Goal: Use online tool/utility: Use online tool/utility

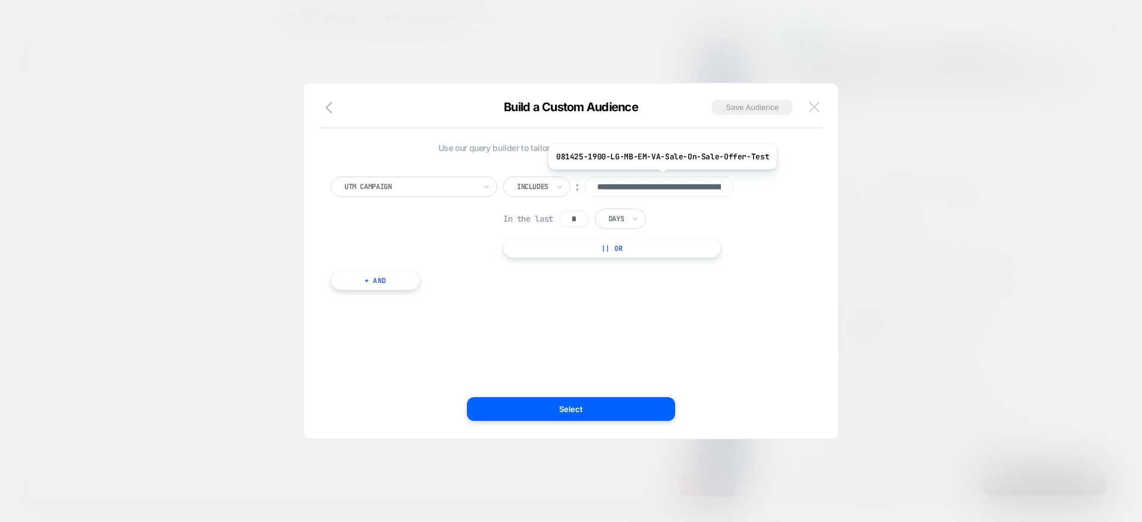
click at [819, 112] on button at bounding box center [814, 107] width 18 height 18
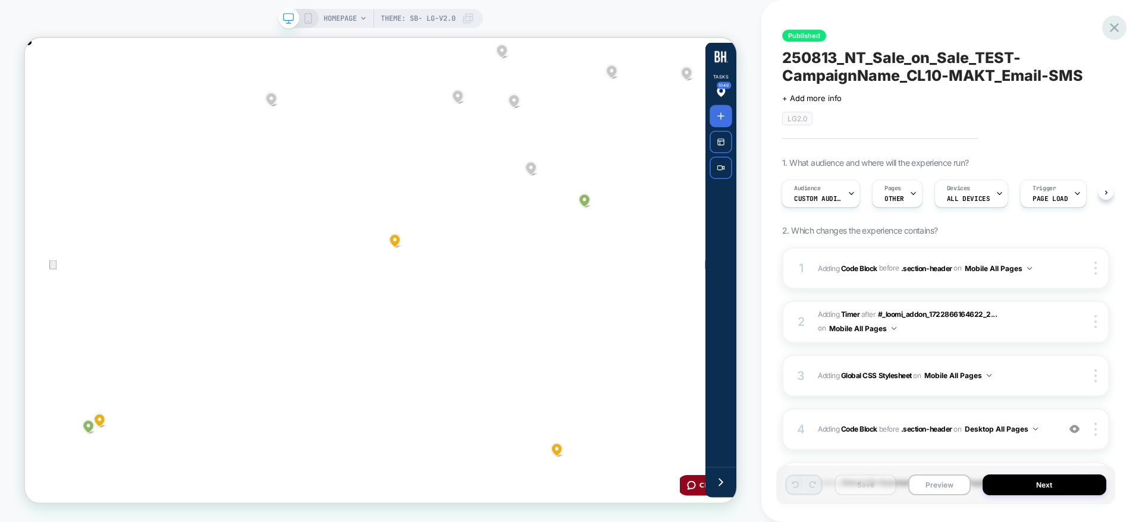
click at [1112, 29] on icon at bounding box center [1113, 27] width 9 height 9
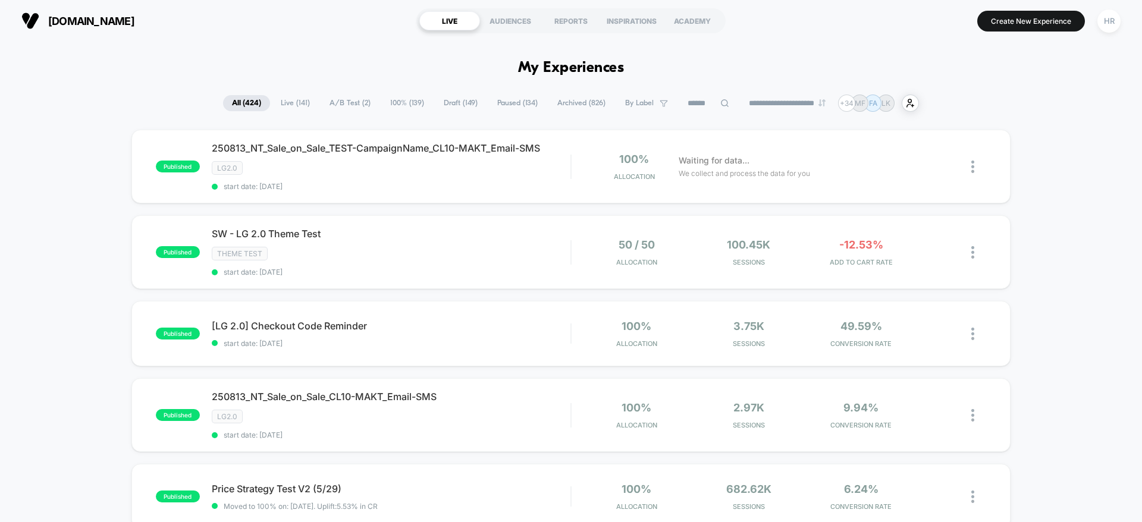
click at [560, 244] on div "SW - LG 2.0 Theme Test Theme Test start date: 8/13/2025" at bounding box center [391, 252] width 359 height 49
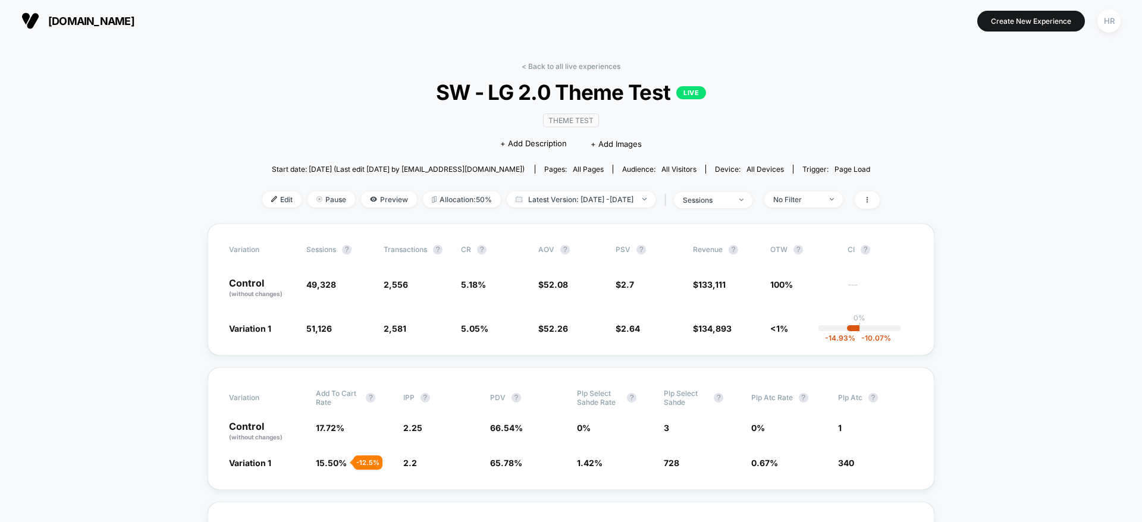
click at [729, 207] on div "| sessions" at bounding box center [706, 199] width 91 height 17
click at [730, 203] on div "sessions" at bounding box center [707, 200] width 48 height 9
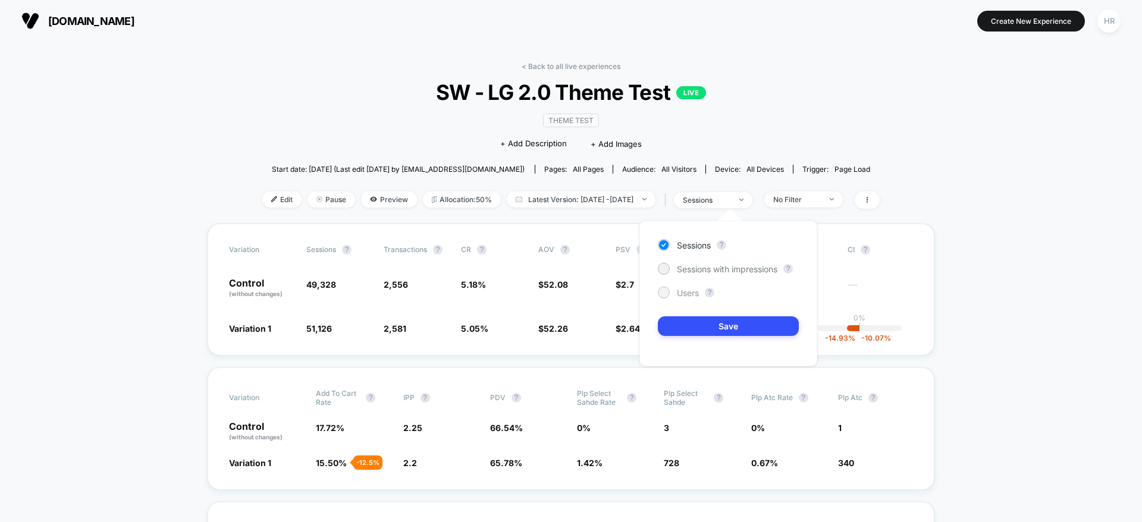
click at [685, 291] on span "Users" at bounding box center [688, 293] width 22 height 10
click at [707, 328] on button "Save" at bounding box center [728, 326] width 141 height 20
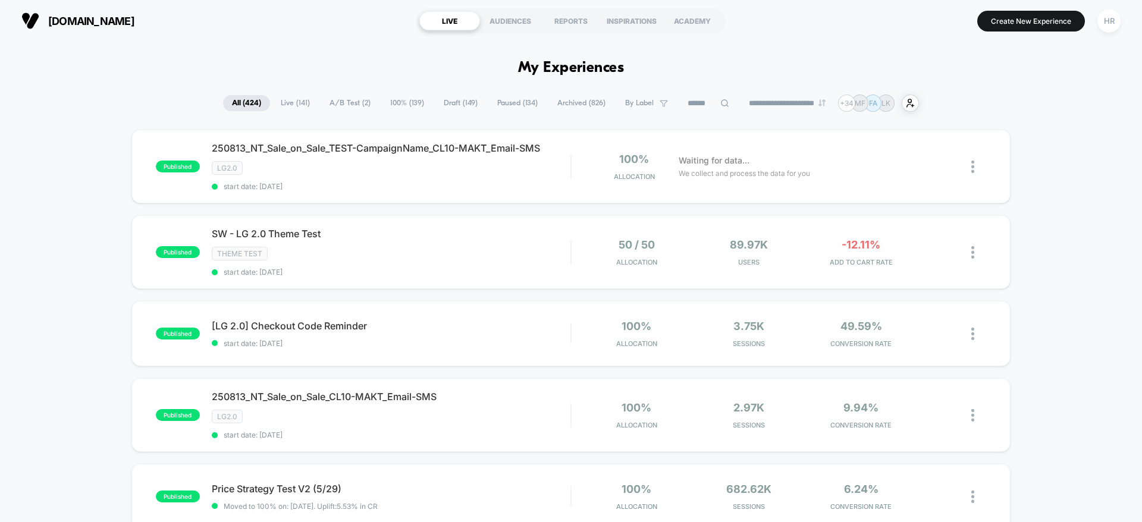
click at [463, 105] on span "Draft ( 149 )" at bounding box center [461, 103] width 52 height 16
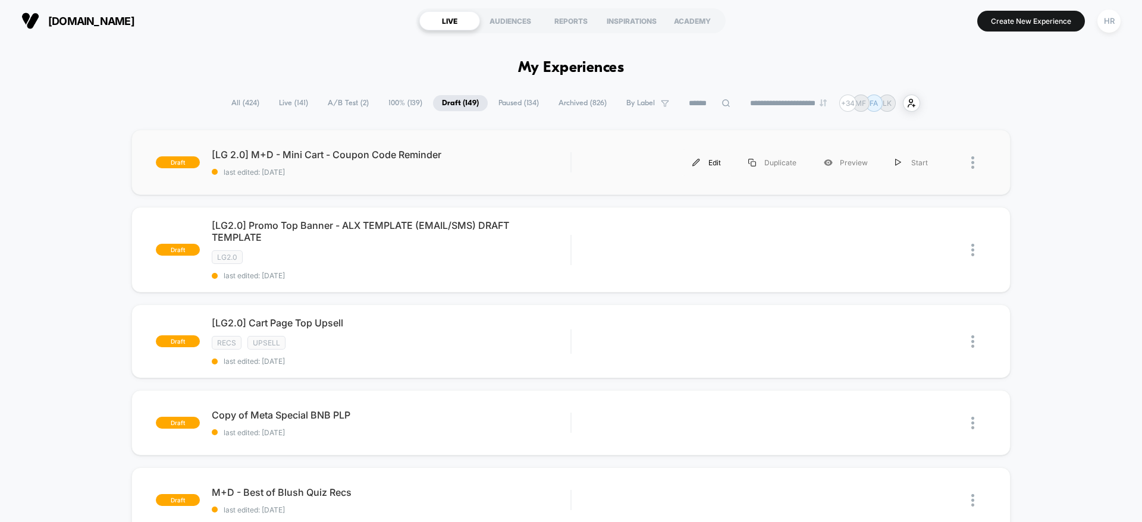
click at [712, 162] on div "Edit" at bounding box center [706, 162] width 56 height 27
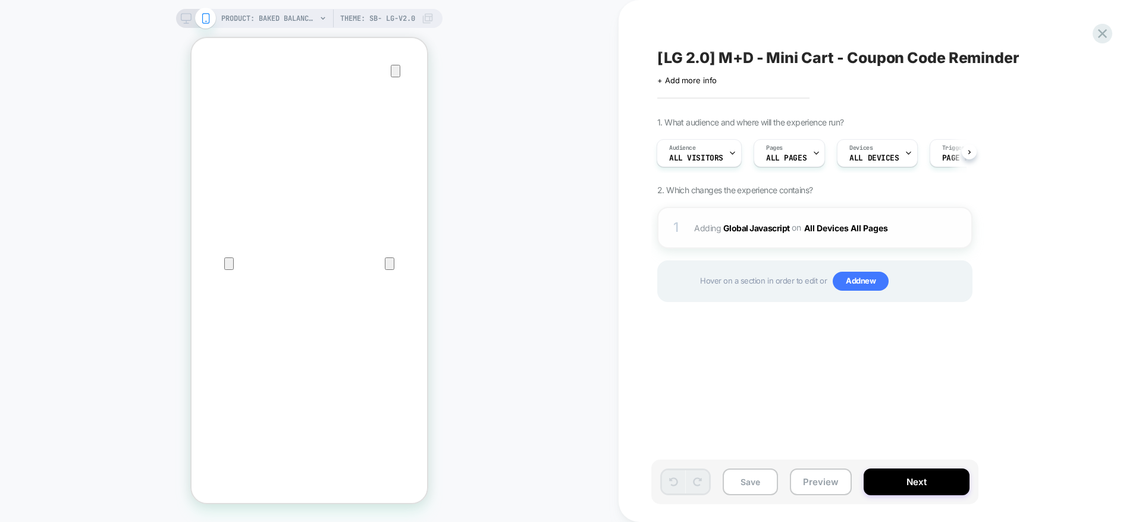
click at [917, 224] on span "Adding Global Javascript on All Devices All Pages" at bounding box center [807, 227] width 227 height 17
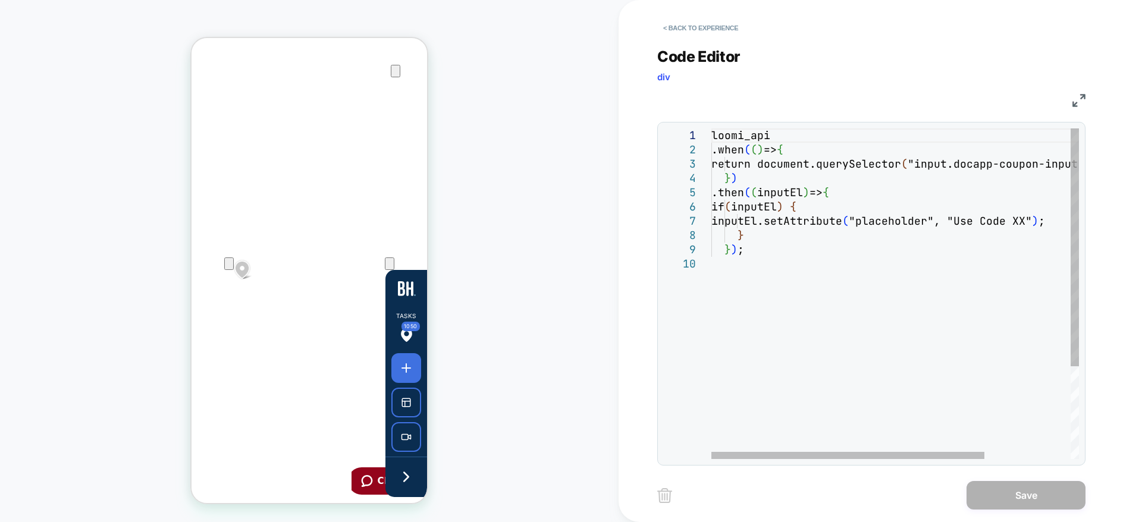
click at [991, 222] on div "loomi_api .when ( ( ) => { return document.querySelector ( "input.docapp-coupon…" at bounding box center [952, 357] width 483 height 459
click at [1045, 219] on div "loomi_api .when ( ( ) => { return document.querySelector ( "input.docapp-coupon…" at bounding box center [952, 357] width 483 height 459
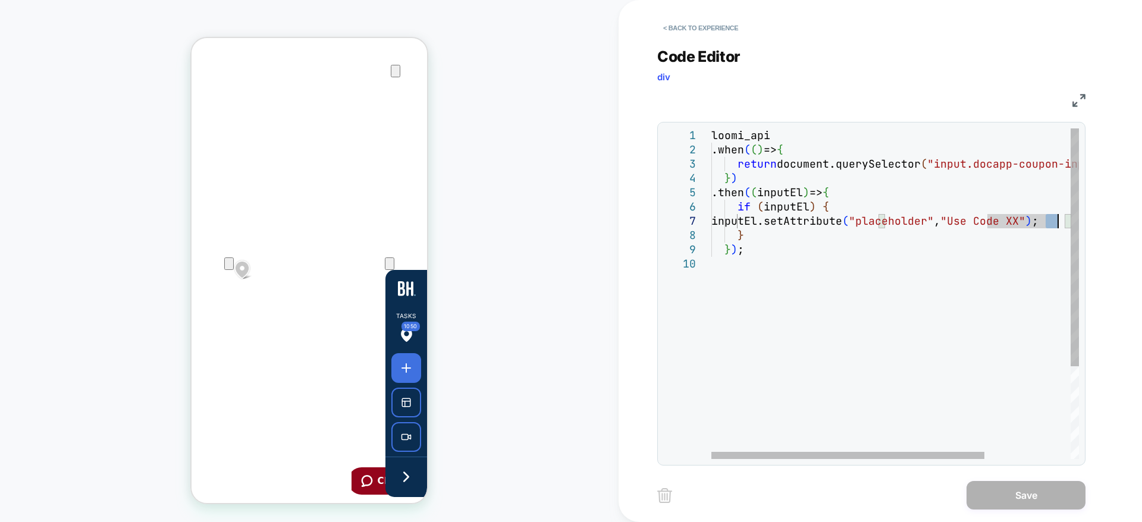
click at [1045, 219] on div "loomi_api .when ( ( ) => { return document.querySelector ( "input.docapp-coupon…" at bounding box center [952, 357] width 483 height 459
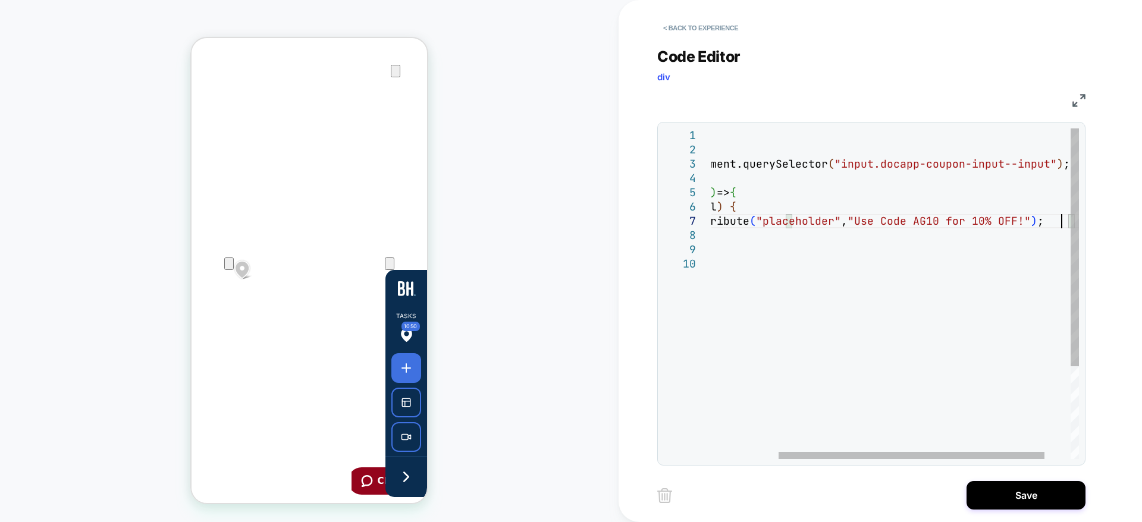
scroll to position [86, 442]
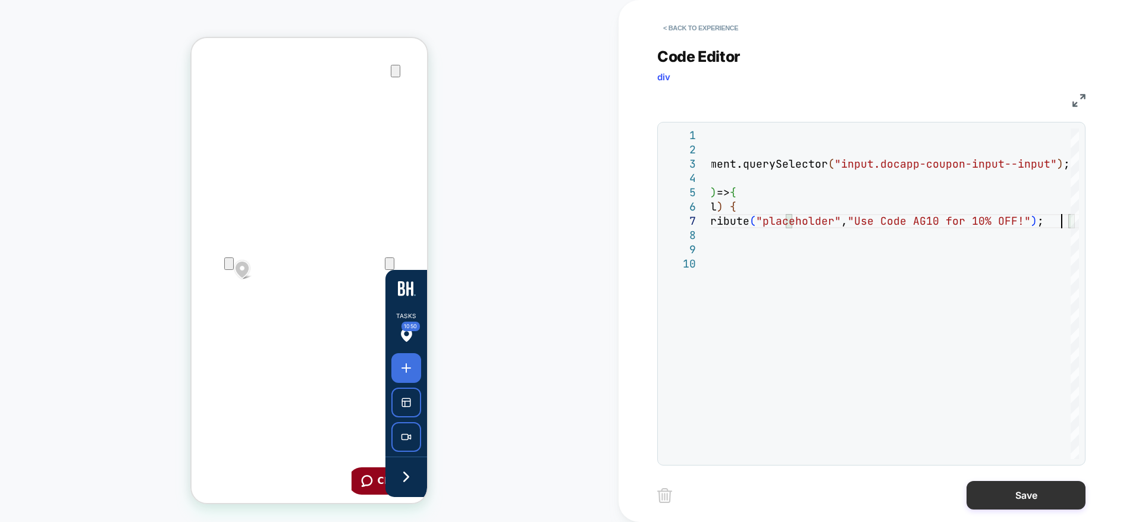
type textarea "**********"
click at [1008, 489] on button "Save" at bounding box center [1025, 495] width 119 height 29
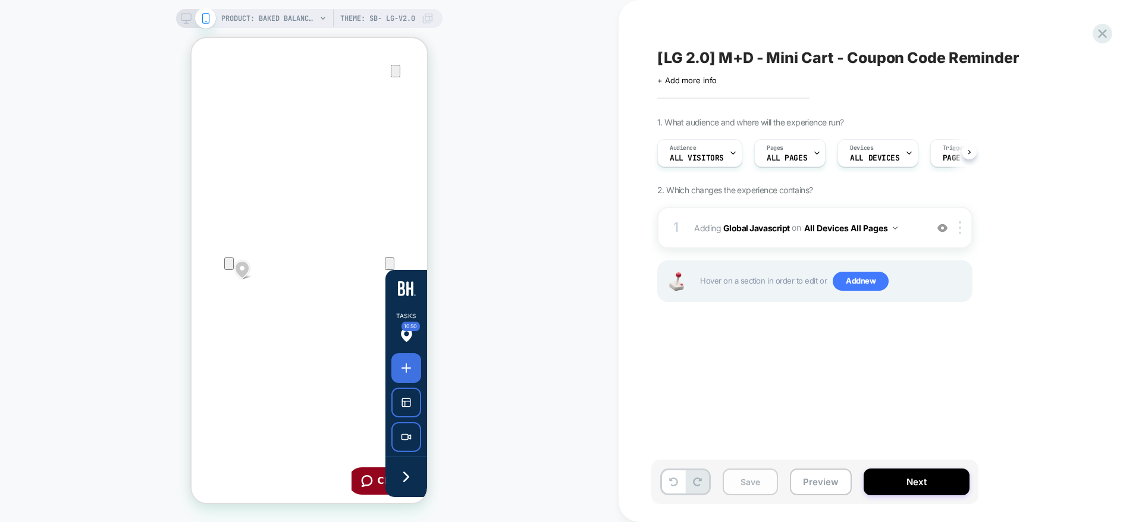
scroll to position [0, 1]
click at [769, 484] on button "Save" at bounding box center [749, 481] width 55 height 27
click at [819, 486] on button "Preview" at bounding box center [821, 481] width 62 height 27
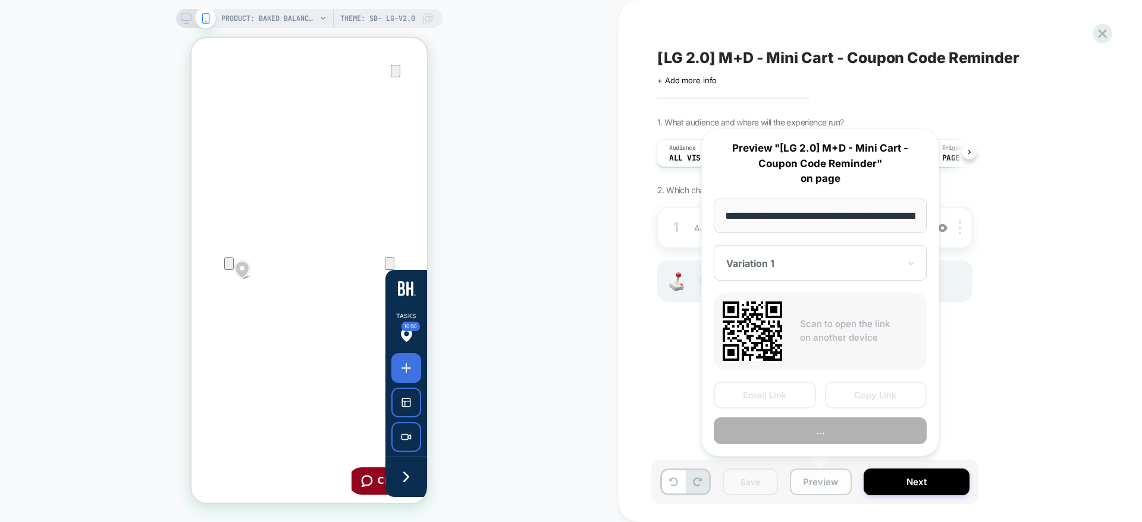
scroll to position [0, 410]
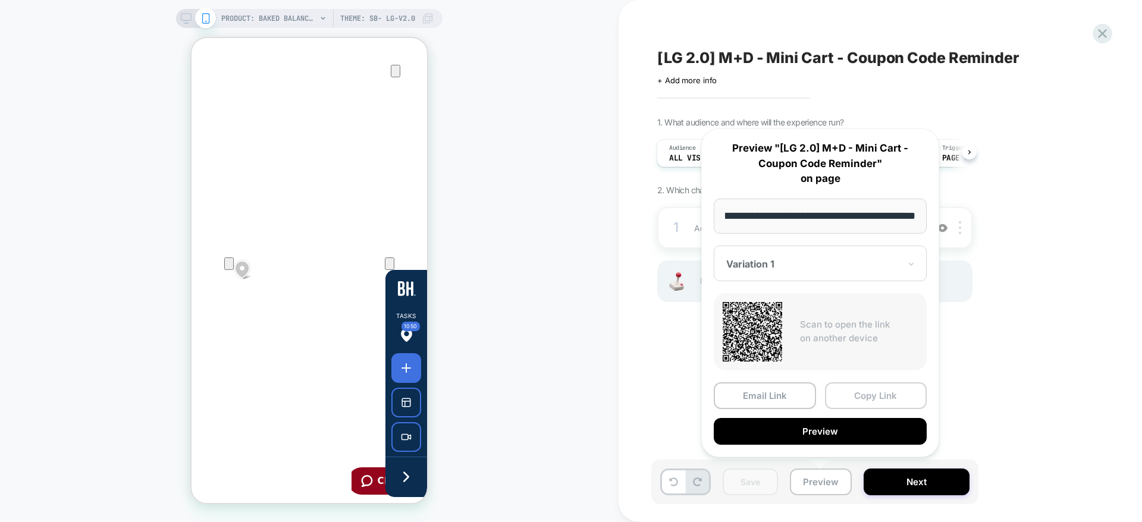
click at [872, 395] on button "Copy Link" at bounding box center [876, 395] width 102 height 27
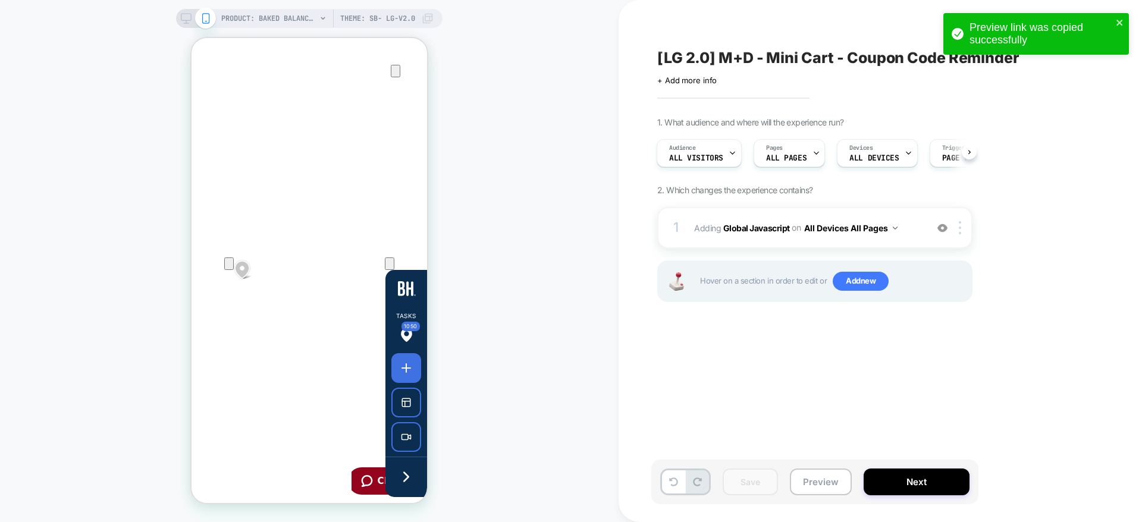
click at [1125, 18] on div "Preview link was copied successfully" at bounding box center [1035, 34] width 185 height 42
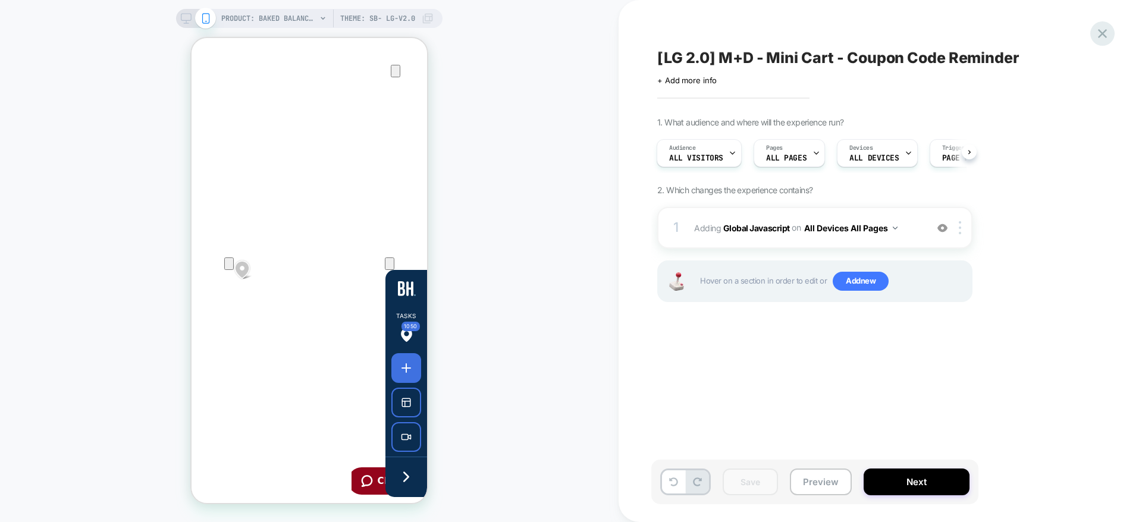
click at [1102, 37] on icon at bounding box center [1102, 34] width 16 height 16
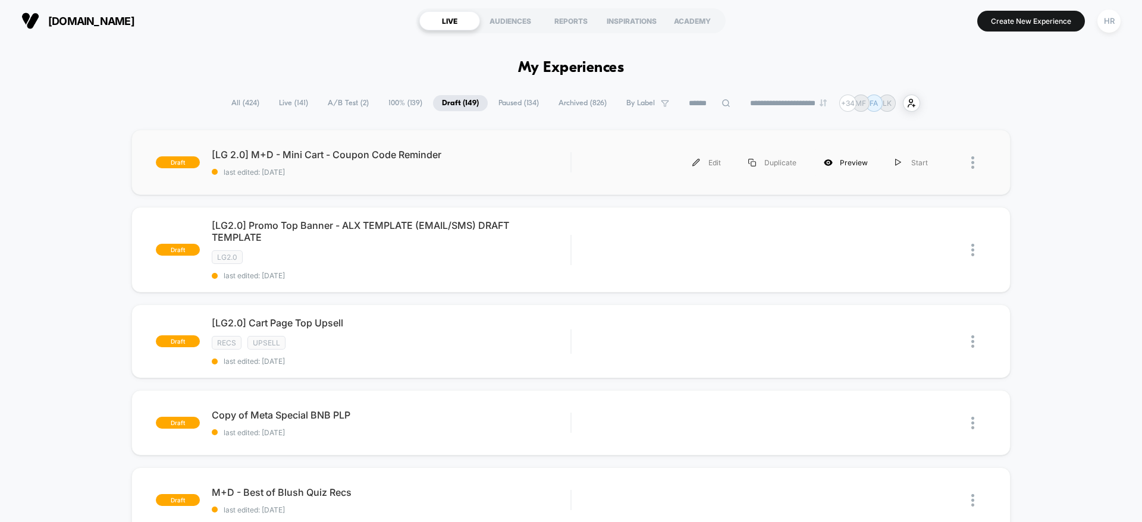
click at [838, 161] on div "Preview" at bounding box center [845, 162] width 71 height 27
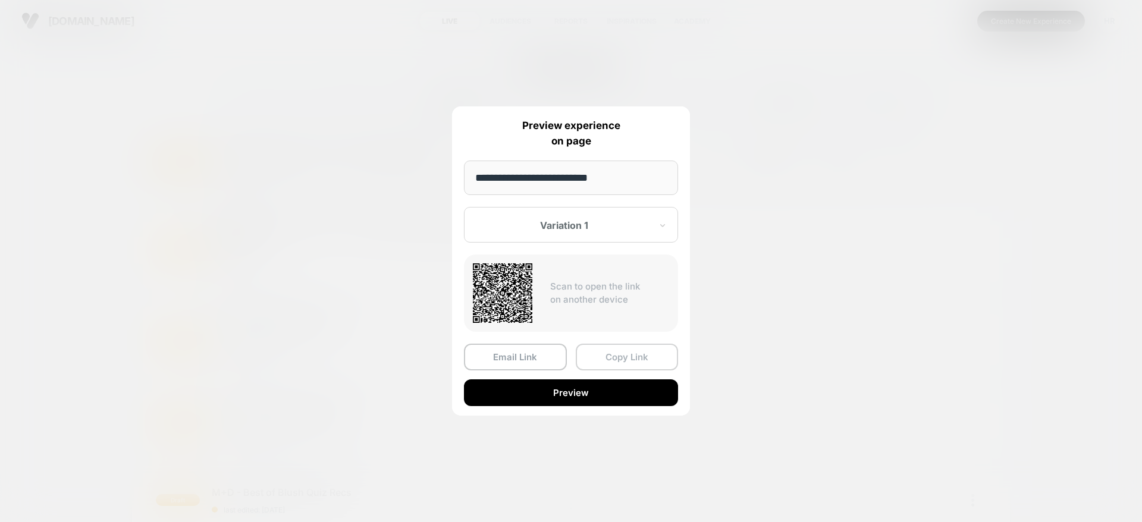
click at [612, 354] on button "Copy Link" at bounding box center [627, 357] width 103 height 27
